Goal: Task Accomplishment & Management: Manage account settings

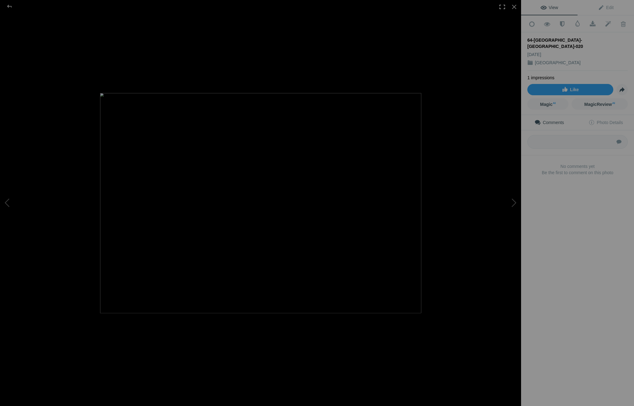
click at [499, 13] on div at bounding box center [502, 7] width 14 height 14
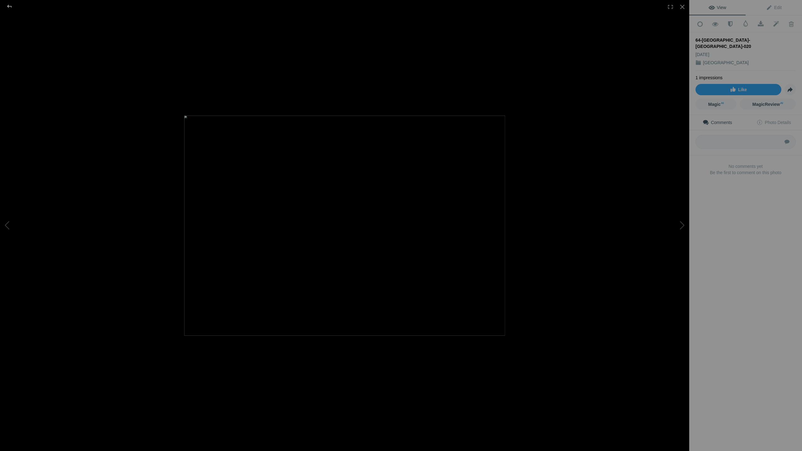
click at [7, 5] on div at bounding box center [9, 6] width 23 height 13
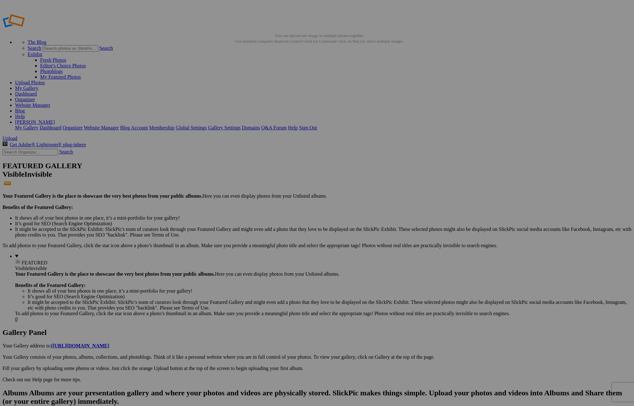
click at [343, 101] on img at bounding box center [341, 94] width 47 height 32
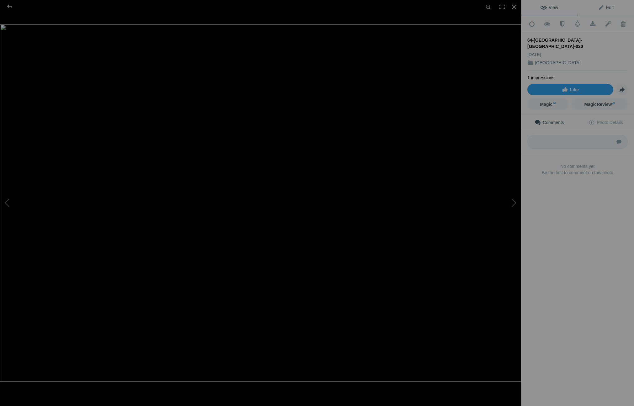
click at [609, 7] on span "Edit" at bounding box center [605, 7] width 16 height 5
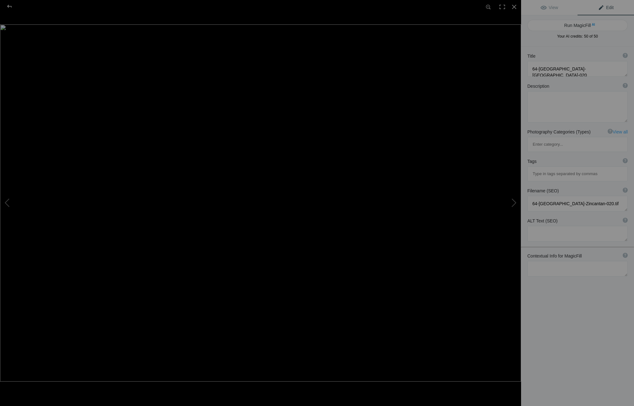
scroll to position [1, 0]
click at [10, 7] on div at bounding box center [9, 6] width 23 height 13
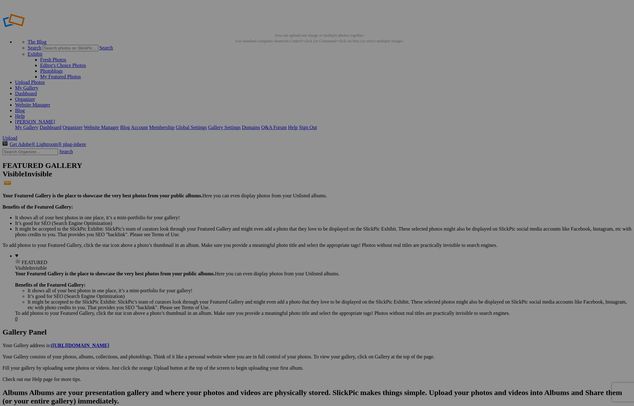
scroll to position [0, 0]
click at [266, 236] on span "Close" at bounding box center [259, 238] width 11 height 5
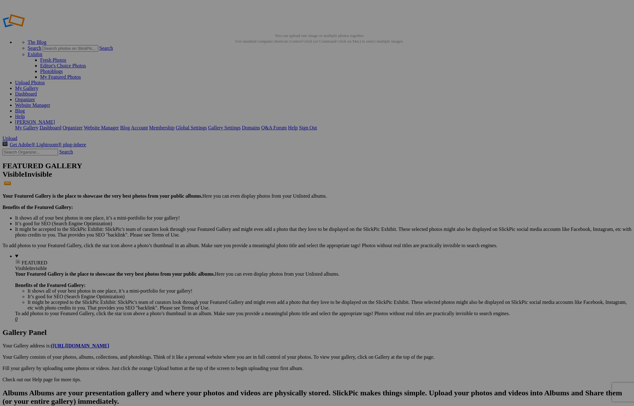
click at [275, 245] on span "Yes" at bounding box center [271, 244] width 7 height 5
drag, startPoint x: 450, startPoint y: 147, endPoint x: 459, endPoint y: 104, distance: 44.0
